Goal: Transaction & Acquisition: Purchase product/service

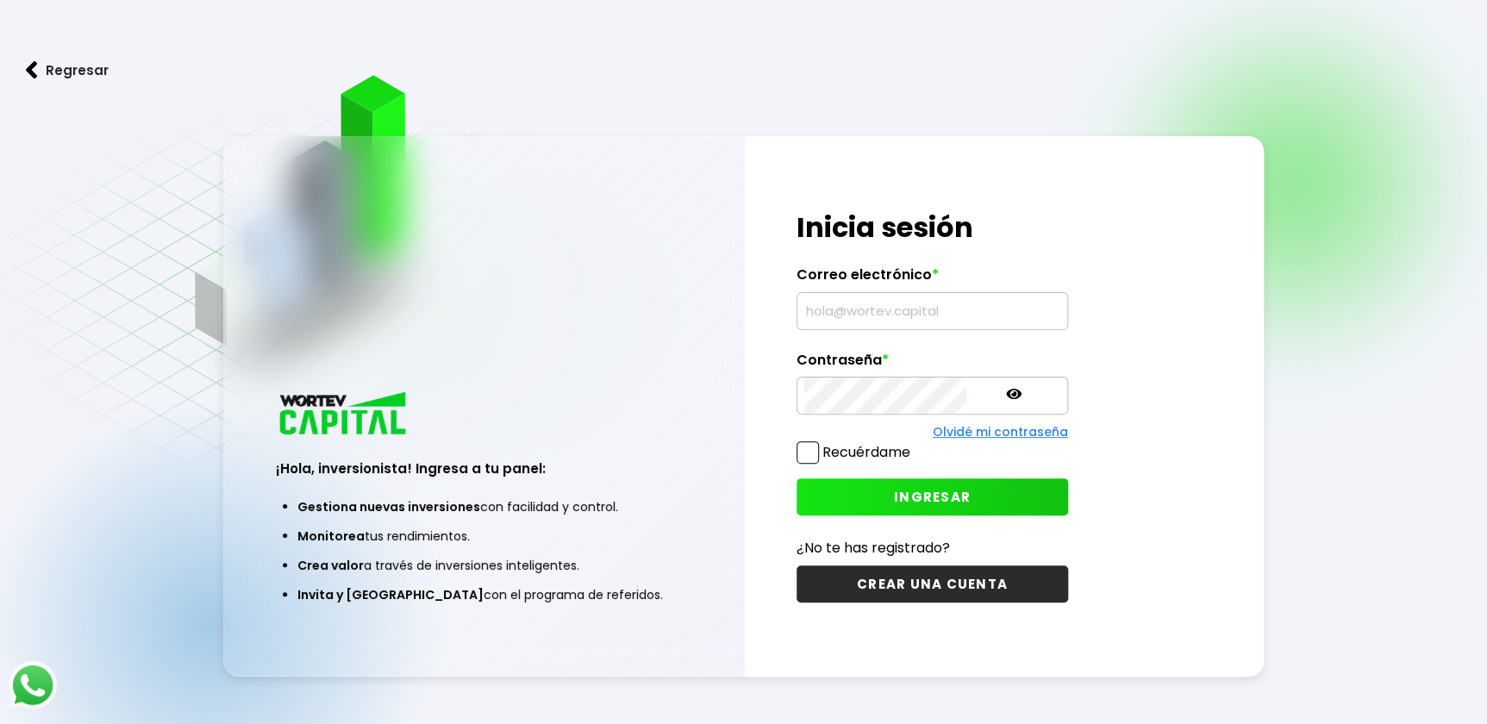
click at [931, 313] on input "text" at bounding box center [932, 311] width 256 height 36
type input "[EMAIL_ADDRESS][DOMAIN_NAME]"
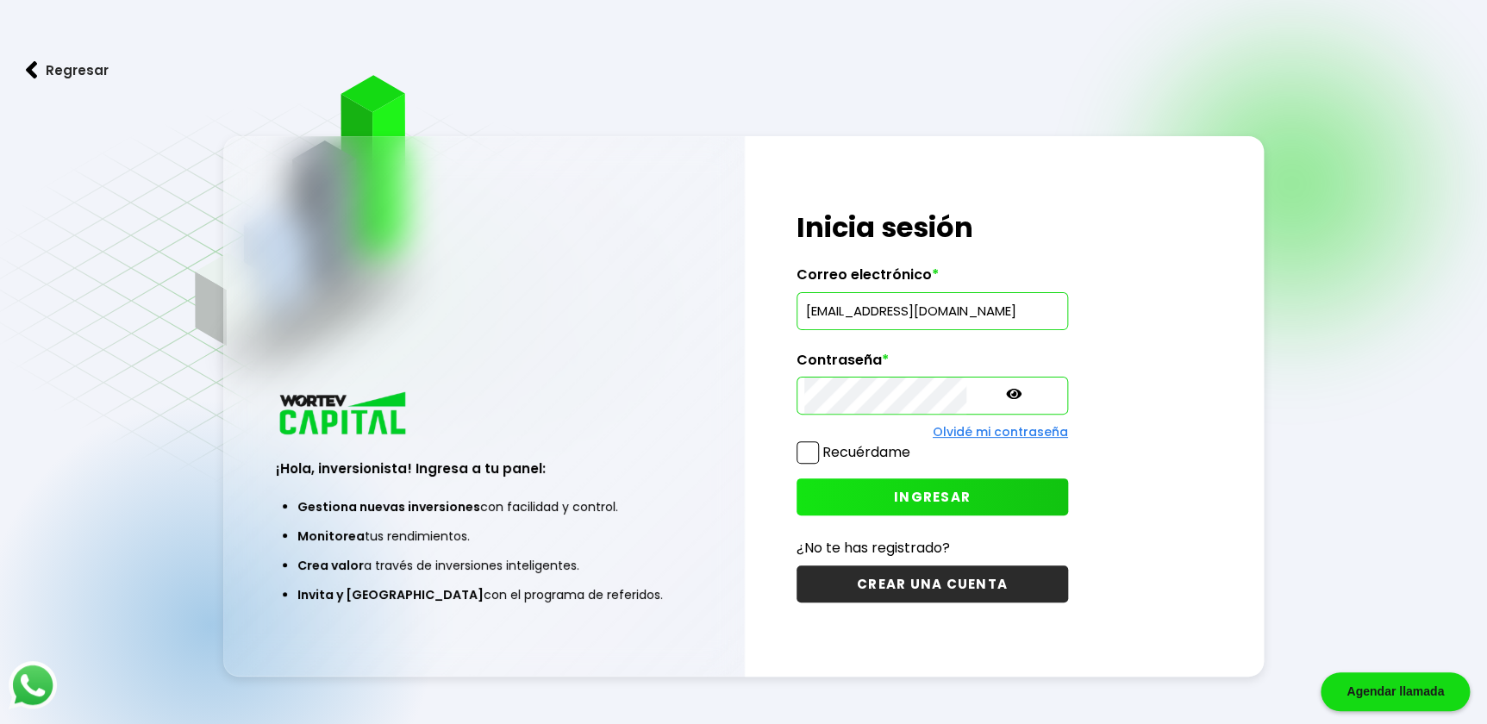
click at [894, 492] on span "INGRESAR" at bounding box center [932, 497] width 77 height 18
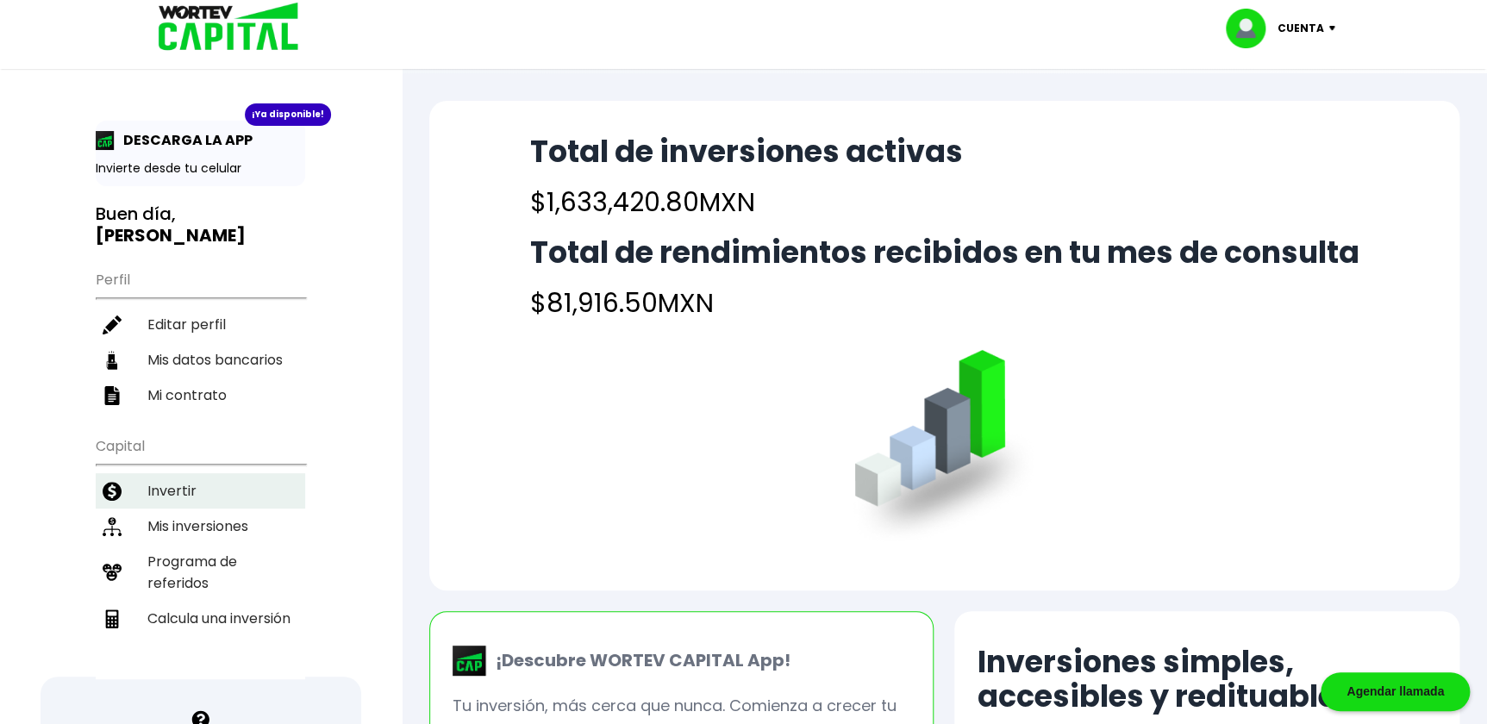
click at [178, 473] on li "Invertir" at bounding box center [200, 490] width 209 height 35
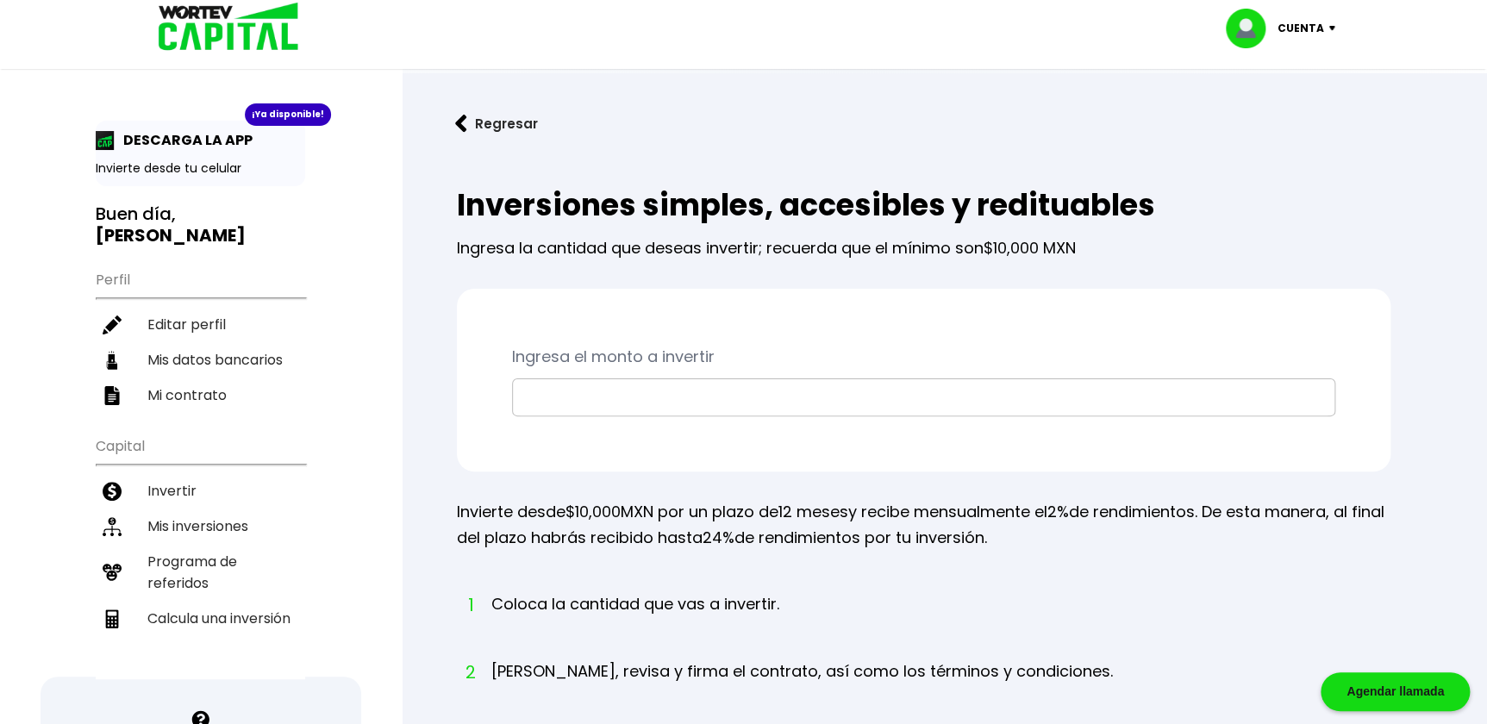
click at [629, 398] on input "text" at bounding box center [923, 397] width 807 height 36
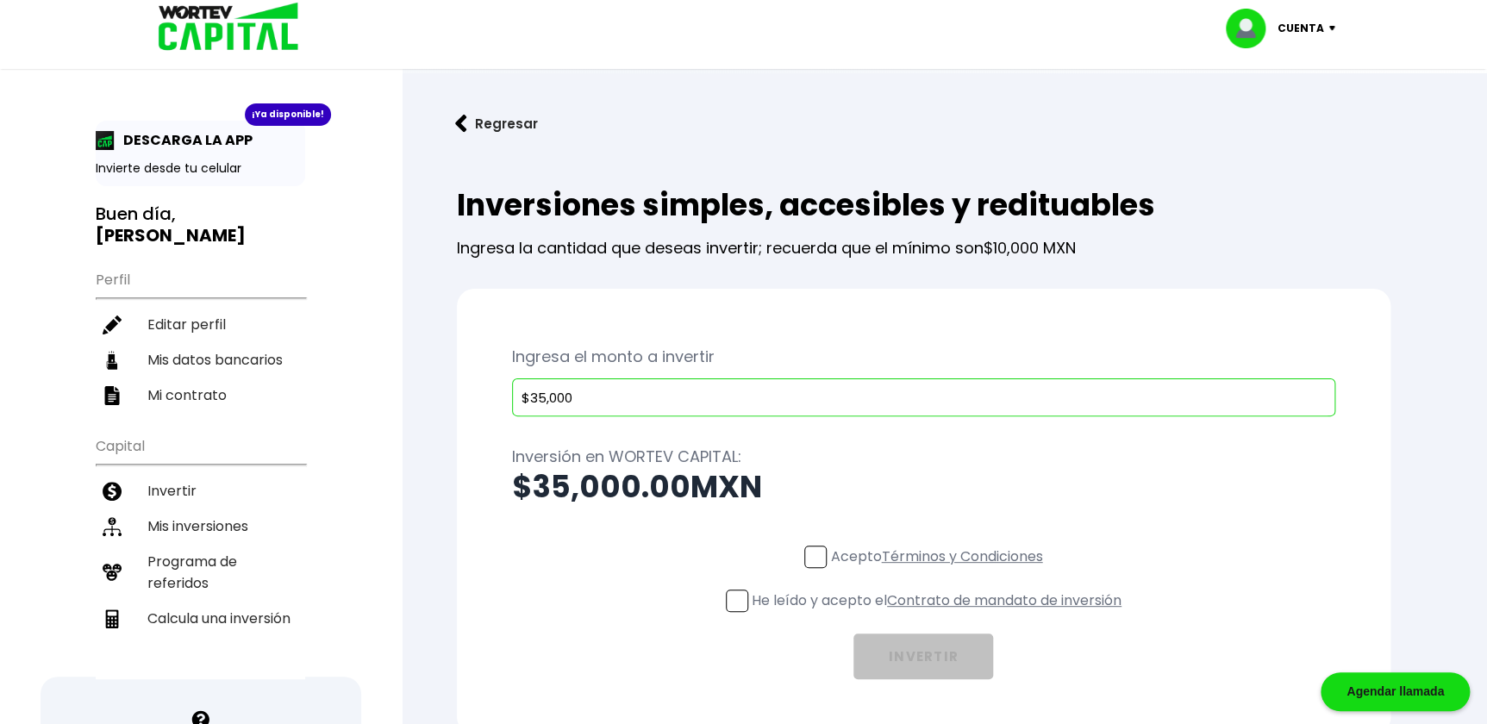
type input "$35,000"
click at [814, 554] on span at bounding box center [815, 557] width 22 height 22
click at [939, 570] on input "Acepto Términos y Condiciones" at bounding box center [939, 570] width 0 height 0
click at [735, 602] on span at bounding box center [737, 600] width 22 height 22
click at [939, 614] on input "He leído y acepto el Contrato de mandato de inversión" at bounding box center [939, 614] width 0 height 0
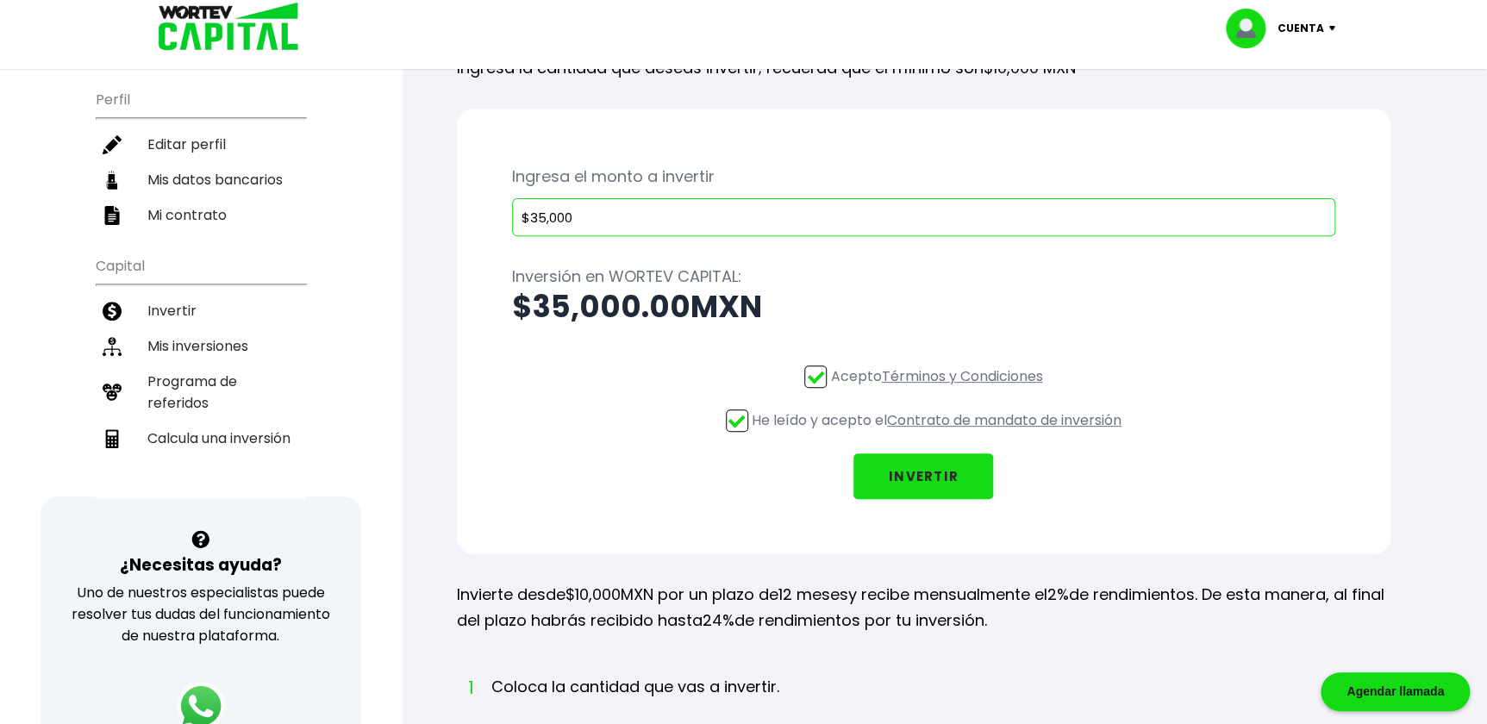
scroll to position [77, 0]
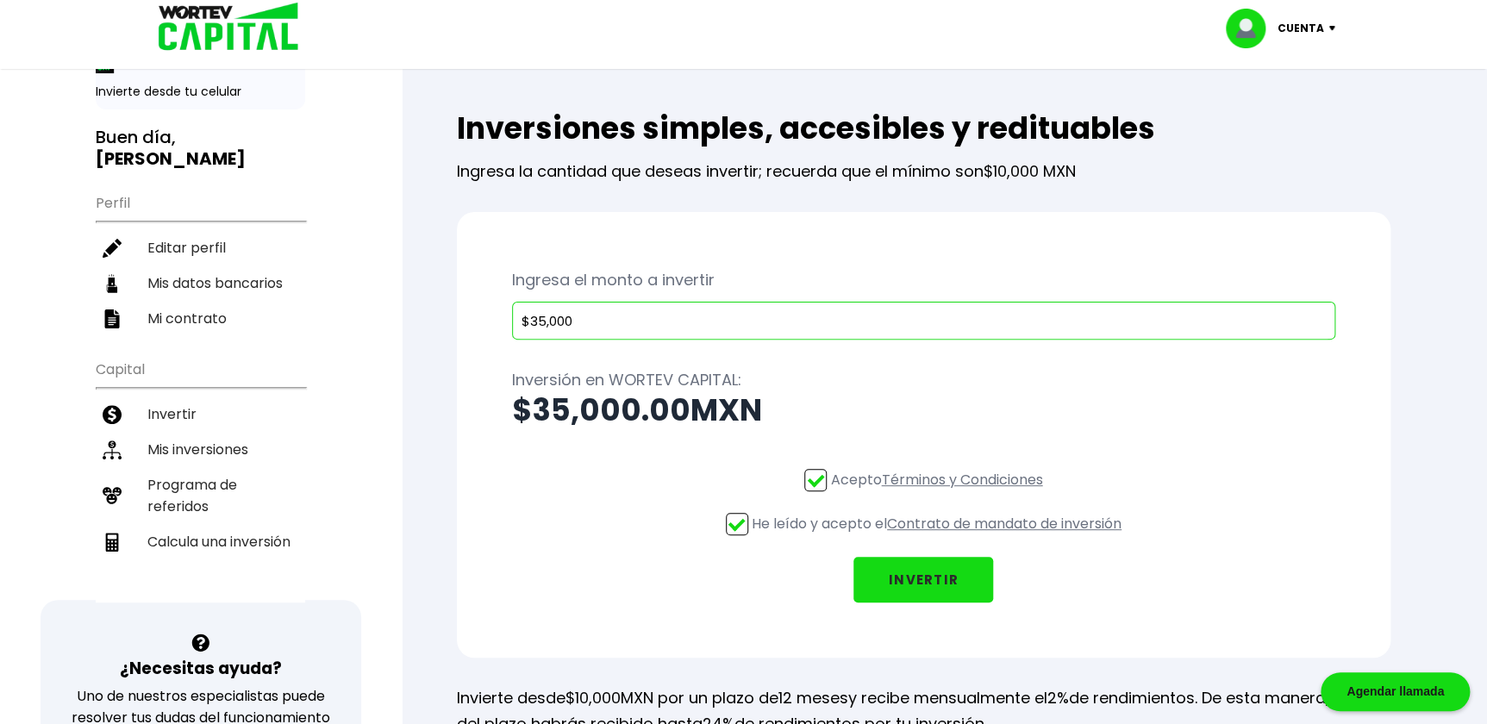
click at [925, 583] on button "INVERTIR" at bounding box center [923, 580] width 140 height 46
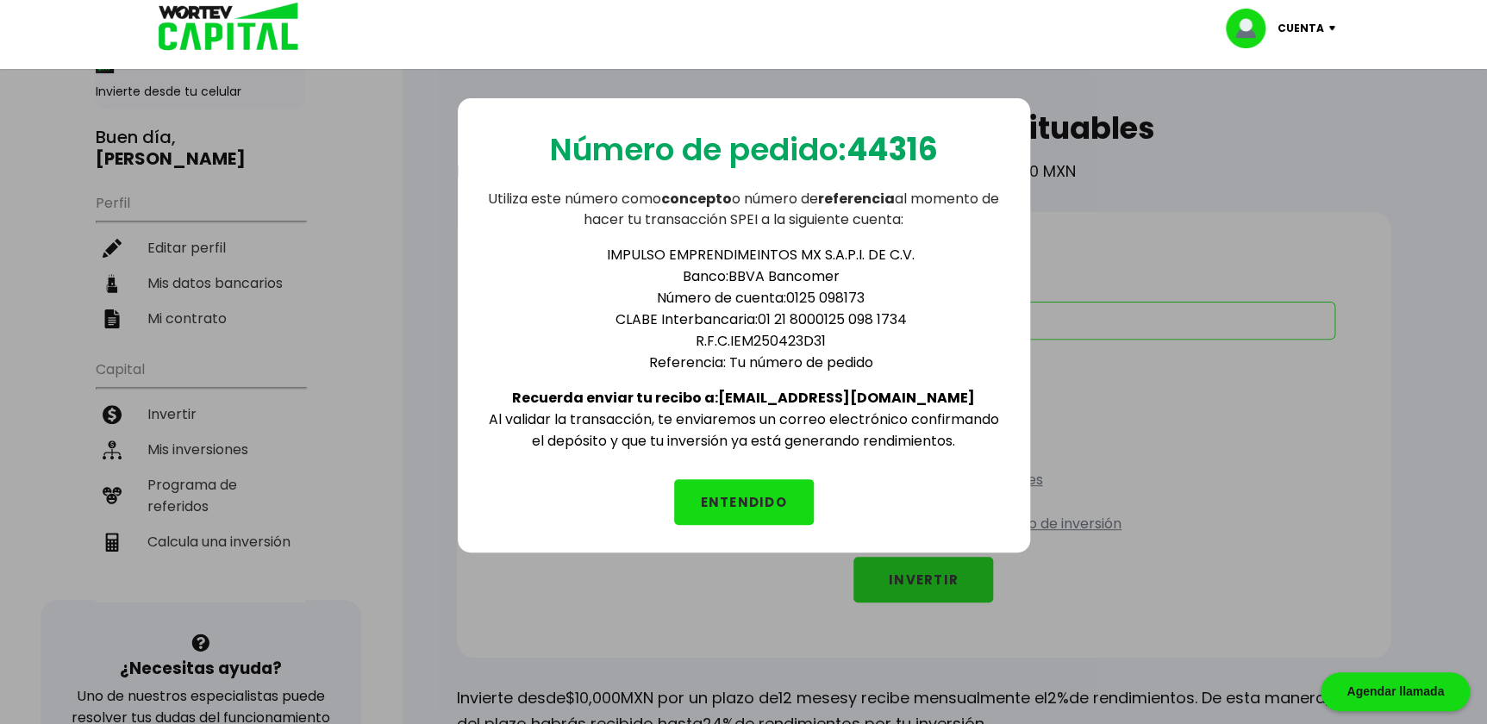
click at [751, 493] on button "ENTENDIDO" at bounding box center [744, 502] width 140 height 46
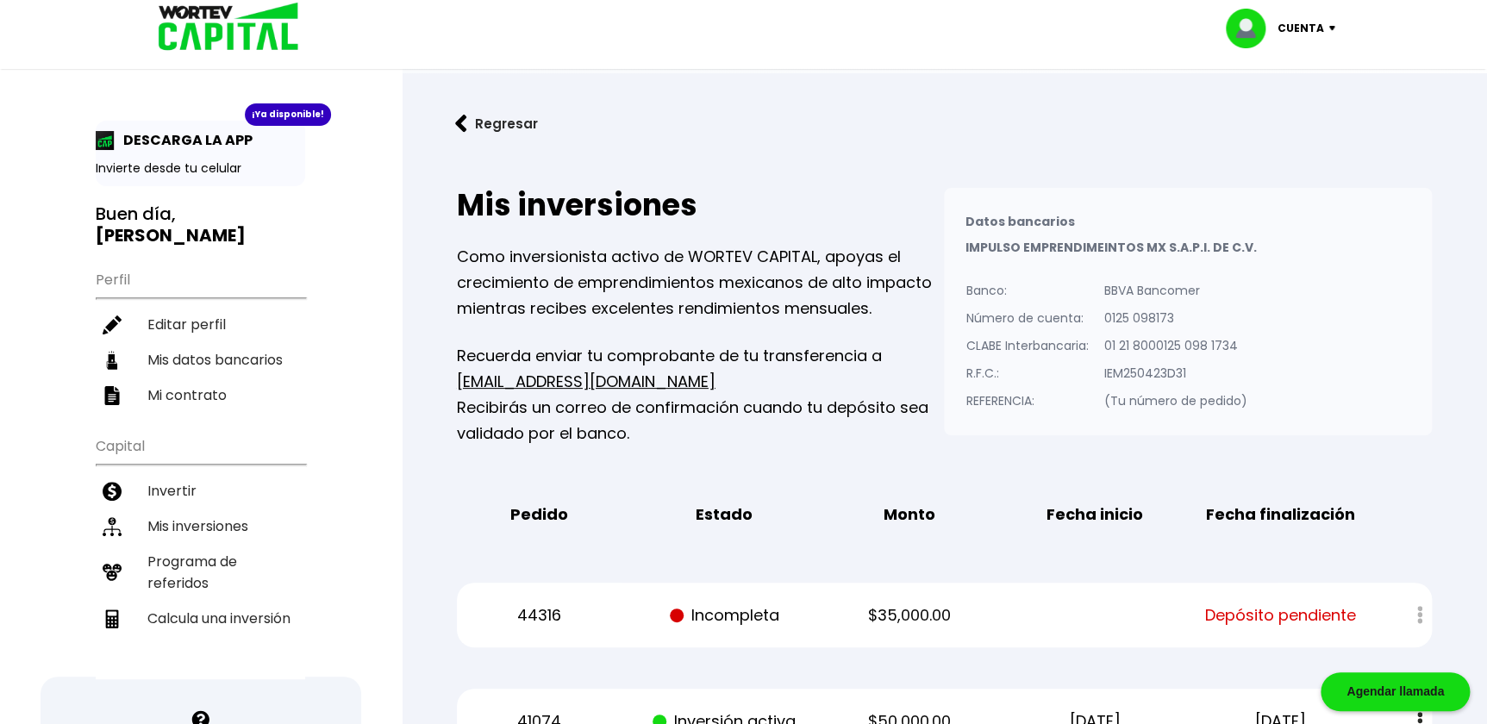
click at [1327, 30] on img at bounding box center [1335, 28] width 23 height 5
click at [1310, 119] on li "Cerrar sesión" at bounding box center [1282, 114] width 138 height 35
